Goal: Find specific page/section: Find specific page/section

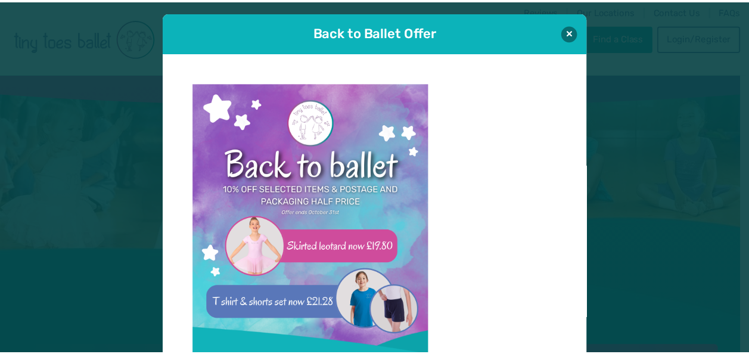
scroll to position [12, 0]
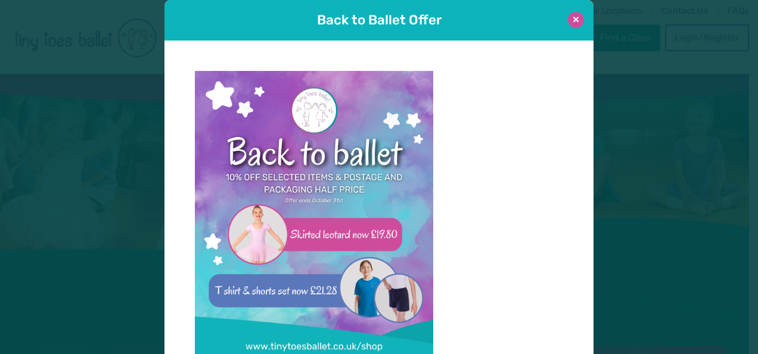
click at [574, 16] on button at bounding box center [576, 20] width 16 height 16
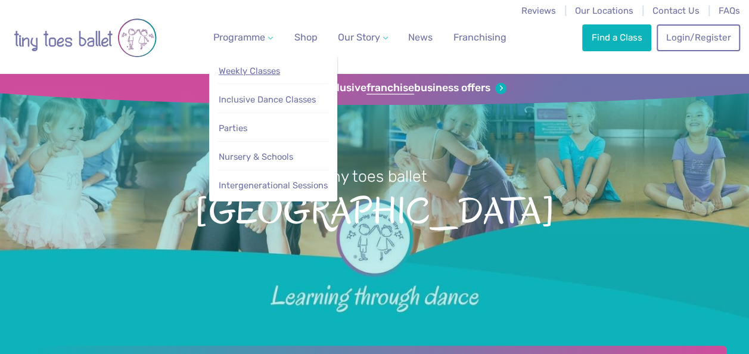
click at [240, 63] on link "Weekly Classes" at bounding box center [273, 71] width 111 height 22
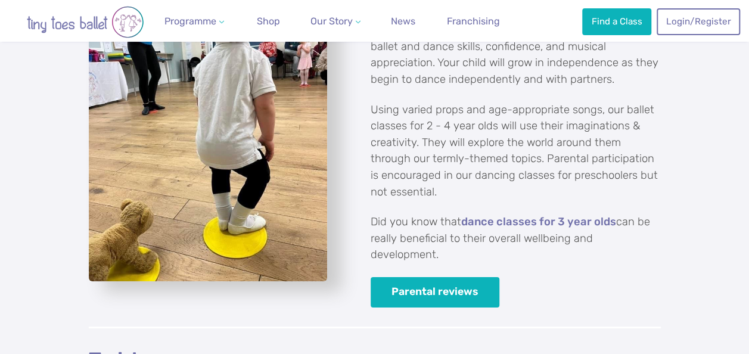
scroll to position [2022, 0]
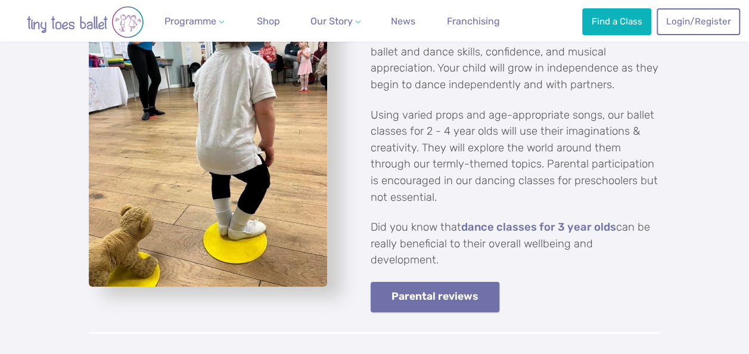
click at [461, 282] on link "Parental reviews" at bounding box center [435, 297] width 129 height 30
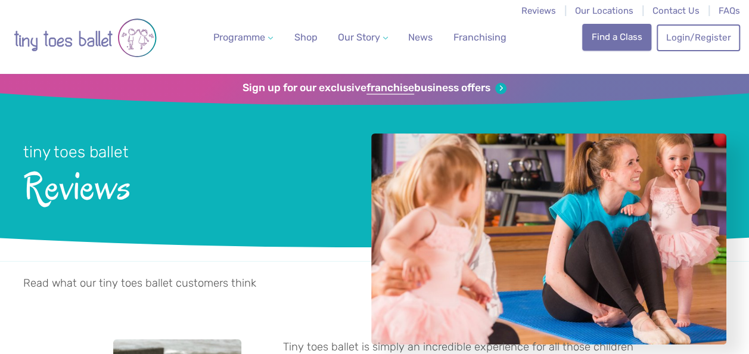
click at [623, 36] on link "Find a Class" at bounding box center [616, 37] width 69 height 26
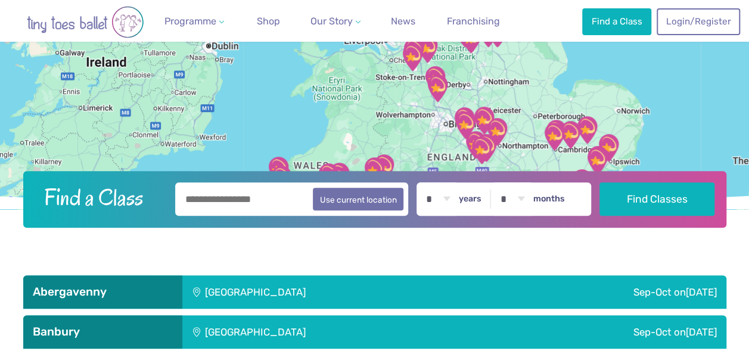
scroll to position [139, 0]
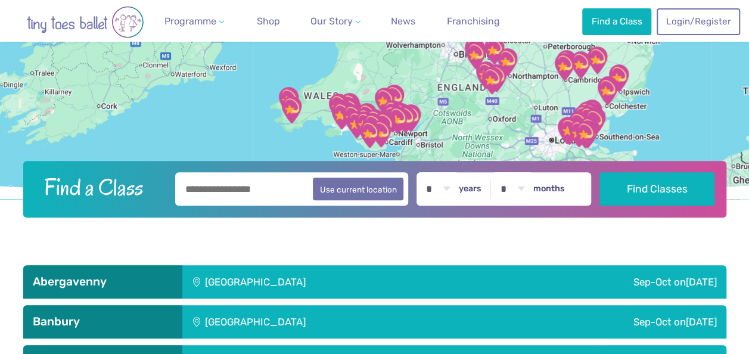
drag, startPoint x: 672, startPoint y: 104, endPoint x: 682, endPoint y: 43, distance: 61.6
click at [682, 43] on div at bounding box center [374, 67] width 749 height 264
click at [282, 188] on input "text" at bounding box center [292, 188] width 234 height 33
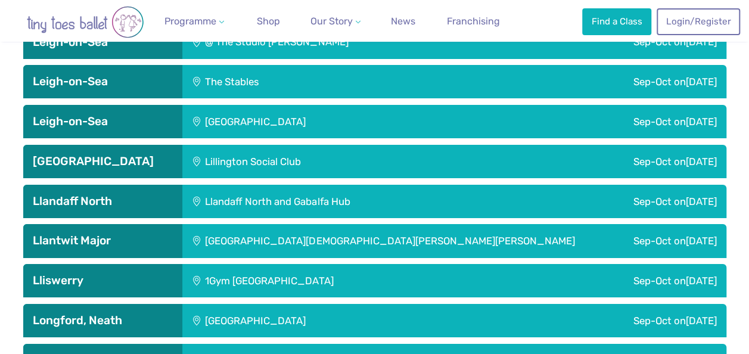
scroll to position [2139, 0]
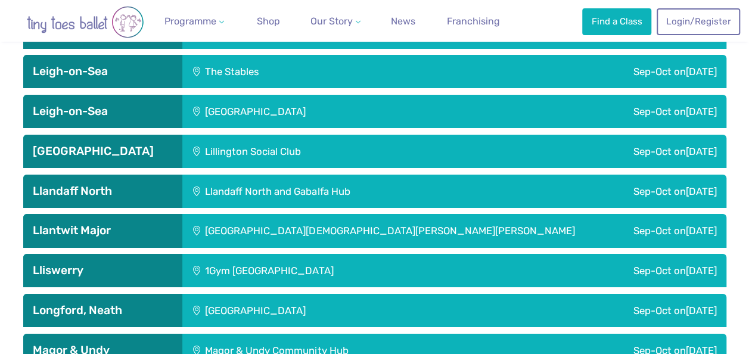
click at [93, 181] on div "Llandaff North" at bounding box center [102, 191] width 159 height 33
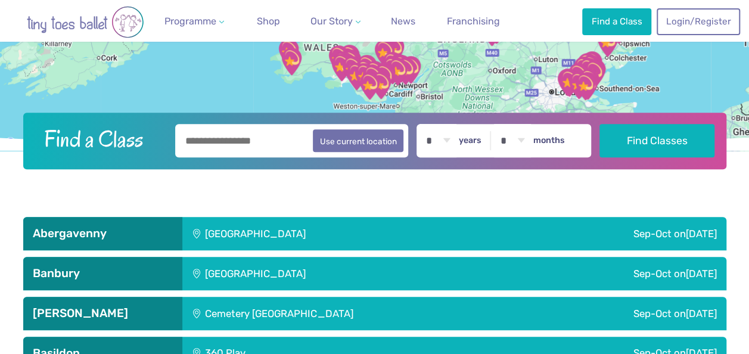
scroll to position [137, 0]
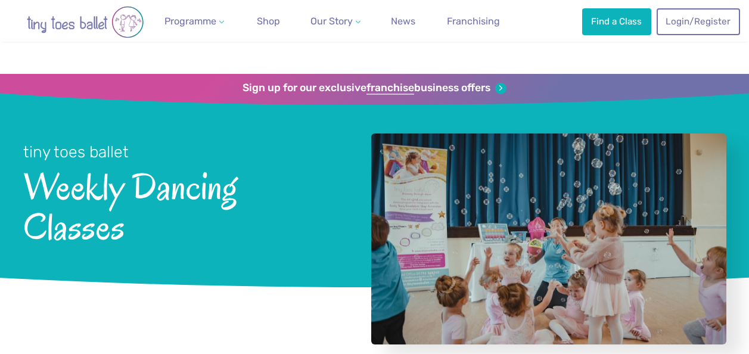
scroll to position [2022, 0]
